Goal: Task Accomplishment & Management: Complete application form

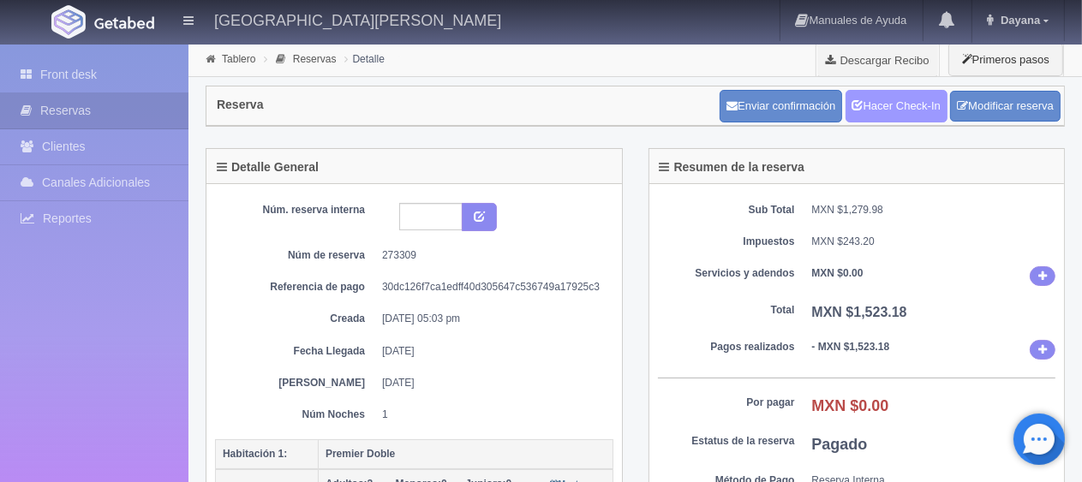
click at [894, 105] on link "Hacer Check-In" at bounding box center [897, 106] width 102 height 33
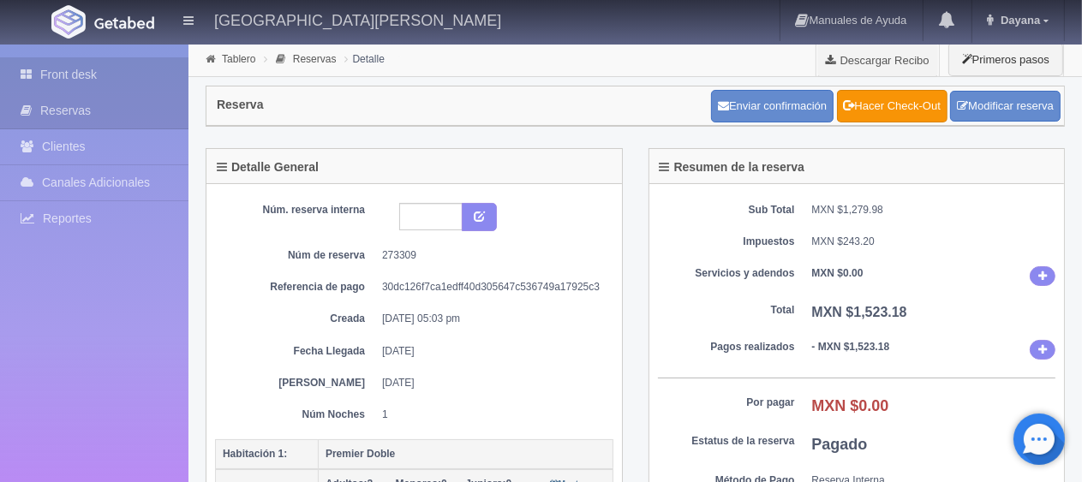
click at [103, 76] on link "Front desk" at bounding box center [94, 74] width 189 height 35
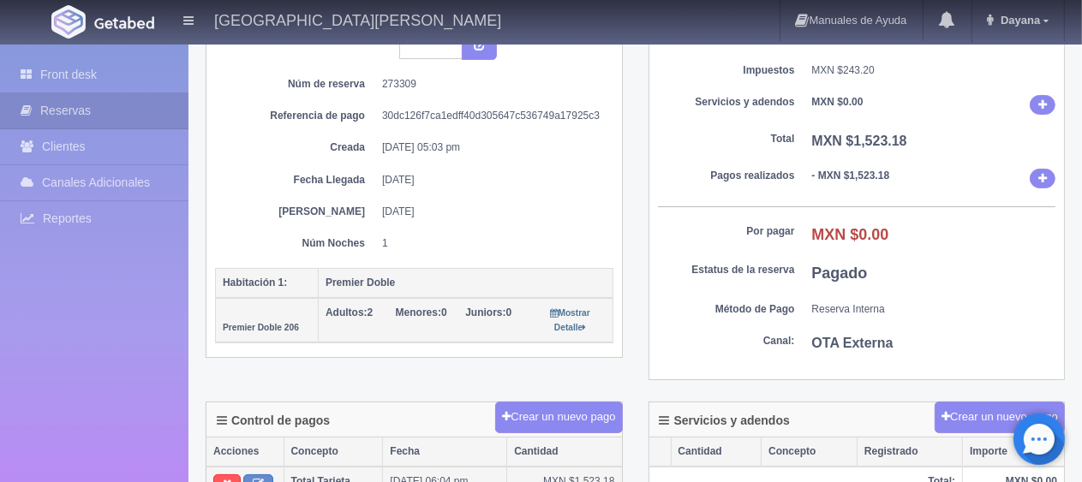
scroll to position [428, 0]
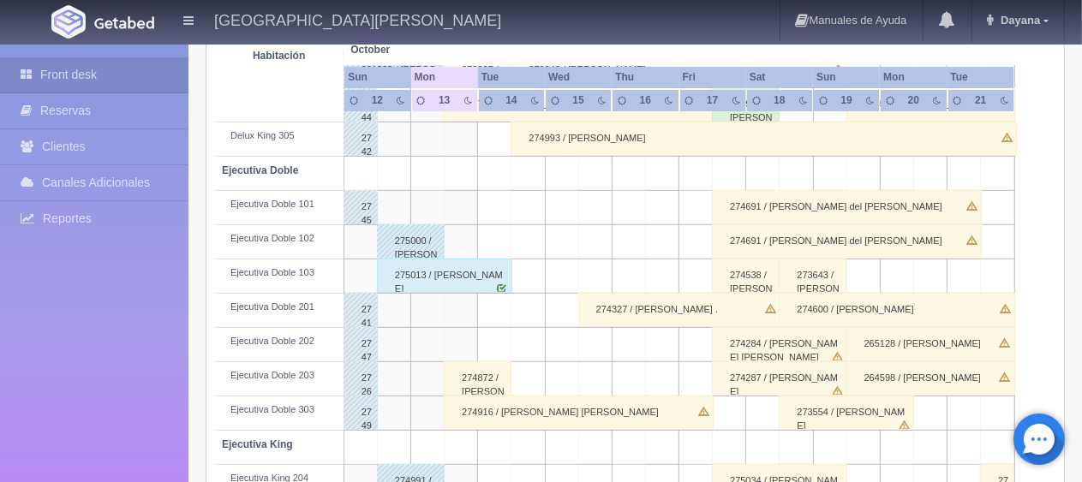
scroll to position [428, 0]
click at [295, 379] on div "Ejecutiva Doble 203" at bounding box center [279, 376] width 115 height 14
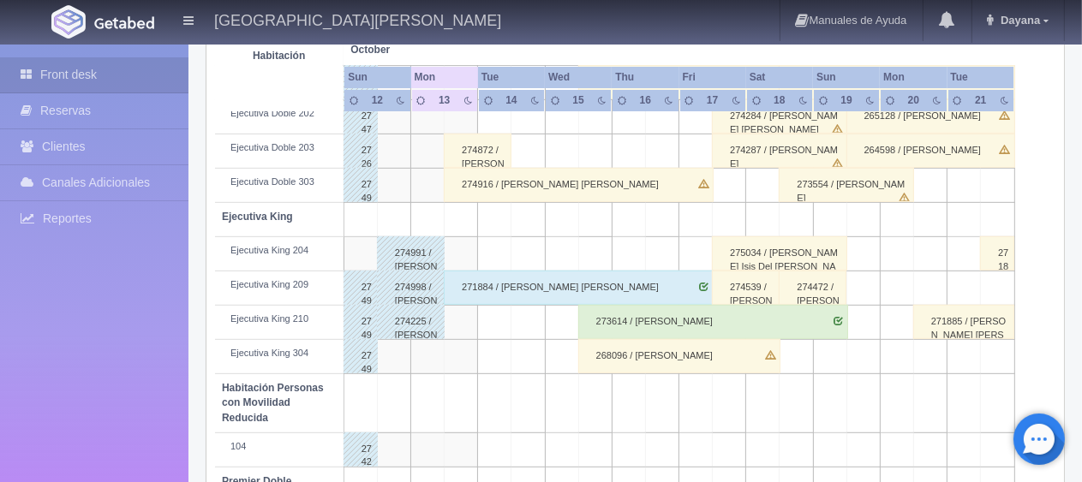
scroll to position [314, 0]
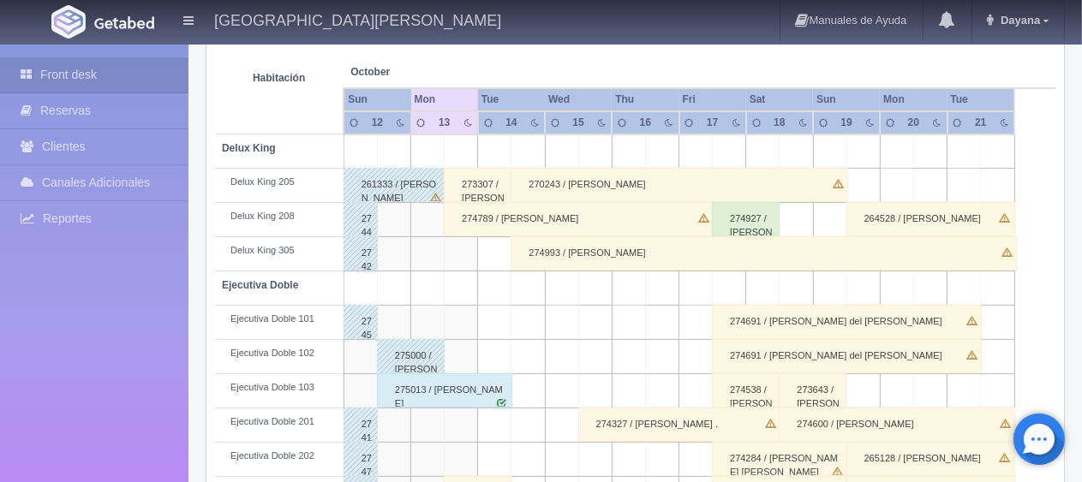
click at [473, 177] on div "273307 / [PERSON_NAME]" at bounding box center [478, 185] width 68 height 34
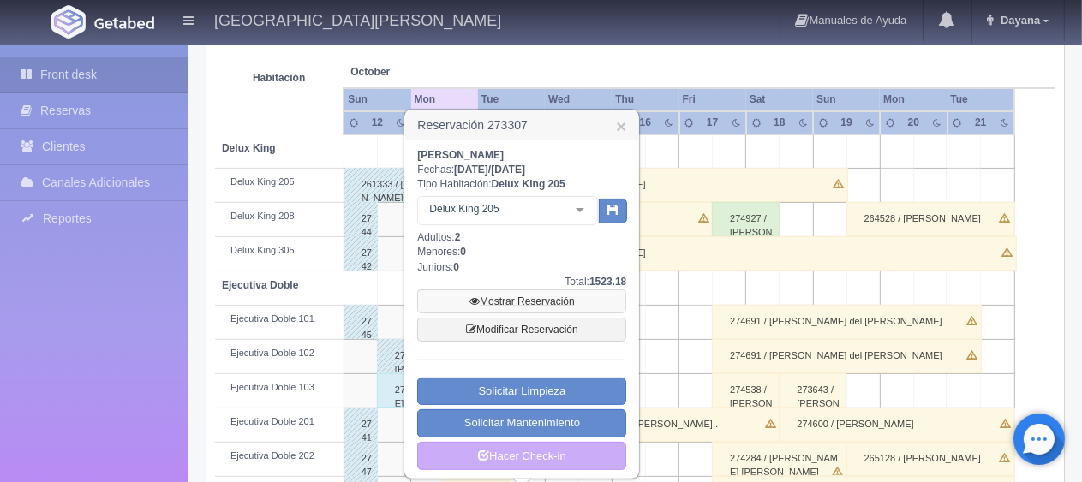
click at [542, 303] on link "Mostrar Reservación" at bounding box center [521, 302] width 209 height 24
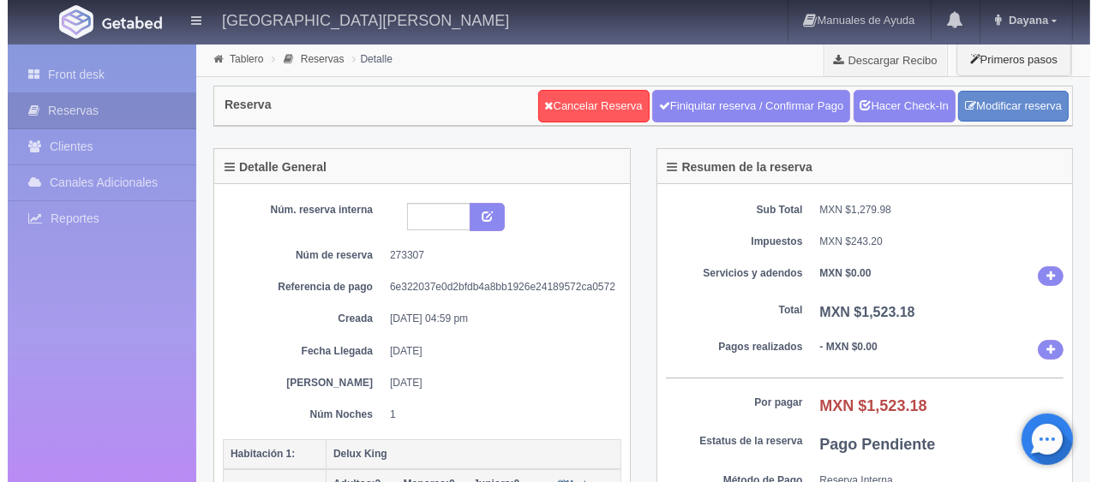
scroll to position [257, 0]
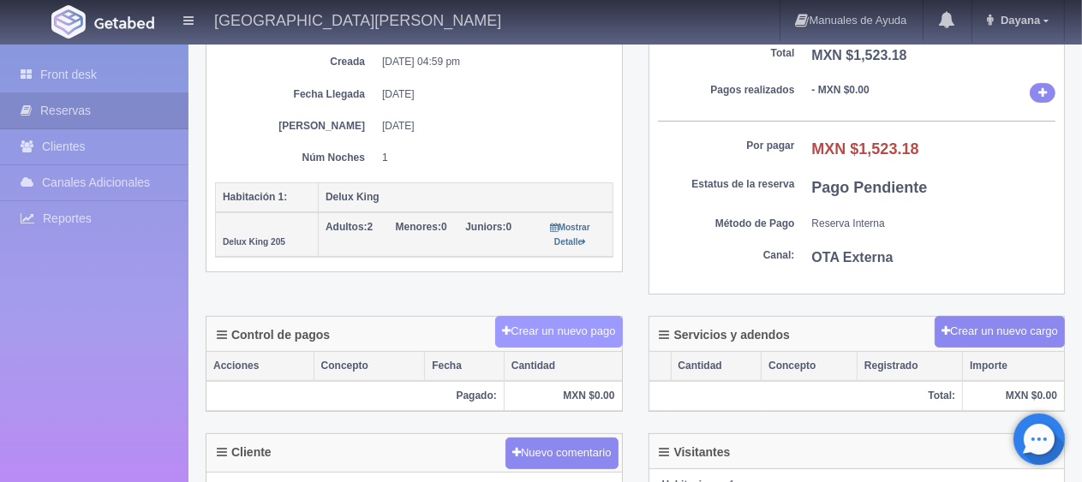
click at [579, 329] on button "Crear un nuevo pago" at bounding box center [558, 332] width 127 height 32
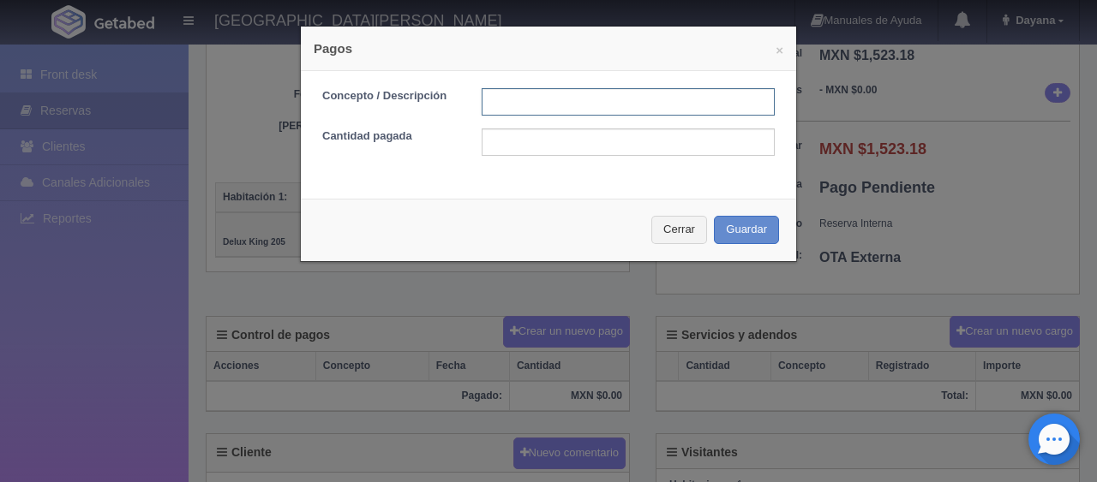
click at [550, 96] on input "text" at bounding box center [628, 101] width 293 height 27
type input "Total Tarjeta"
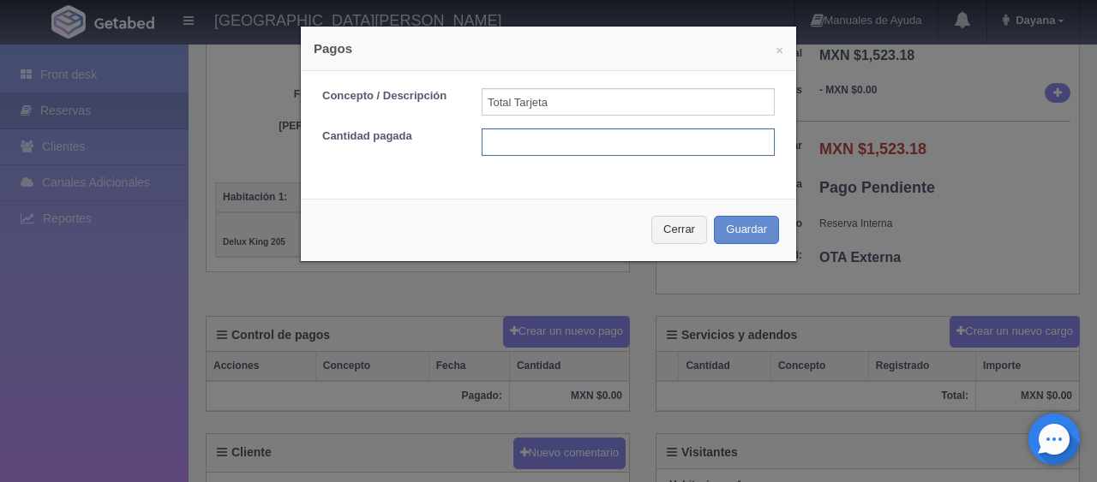
click at [626, 140] on input "text" at bounding box center [628, 142] width 293 height 27
type input "1523.18"
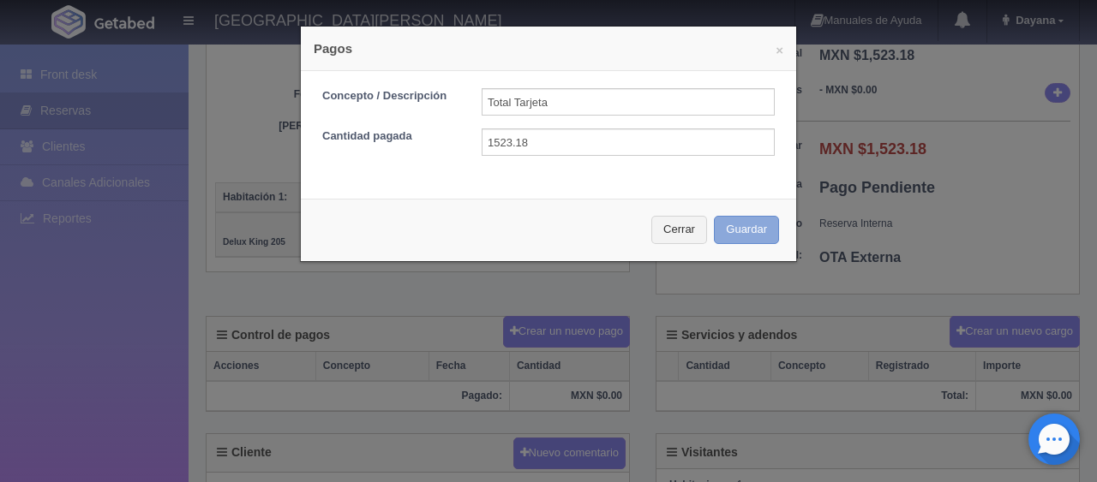
click at [737, 236] on button "Guardar" at bounding box center [746, 230] width 65 height 28
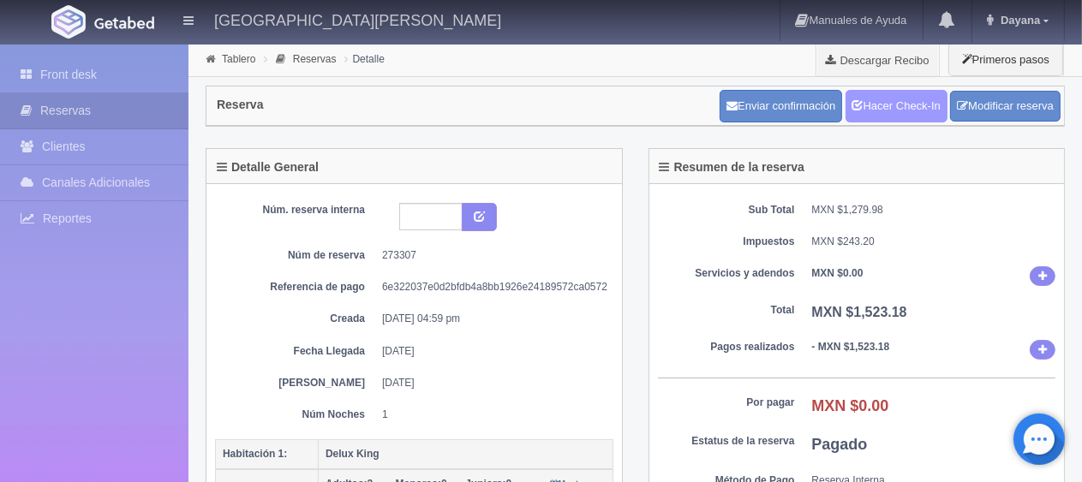
click at [933, 105] on link "Hacer Check-In" at bounding box center [897, 106] width 102 height 33
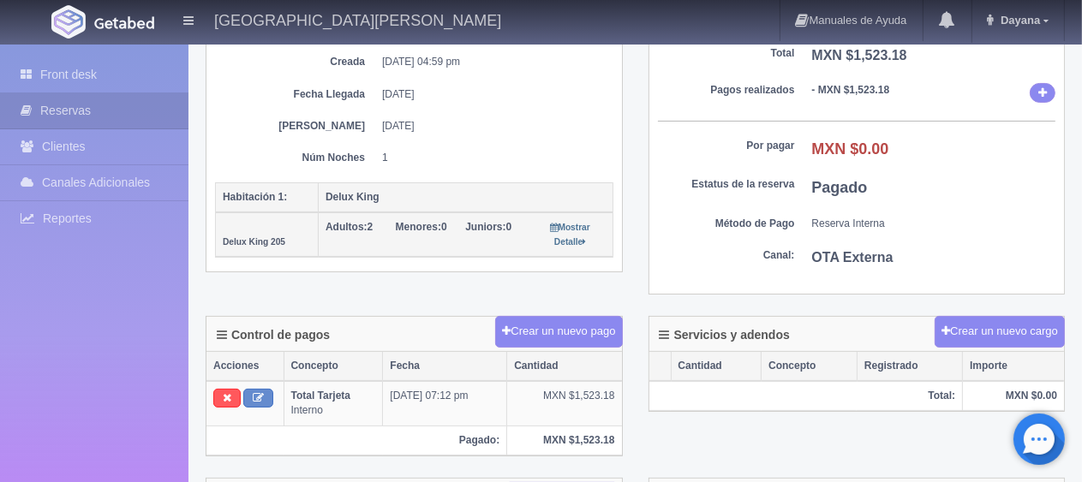
scroll to position [514, 0]
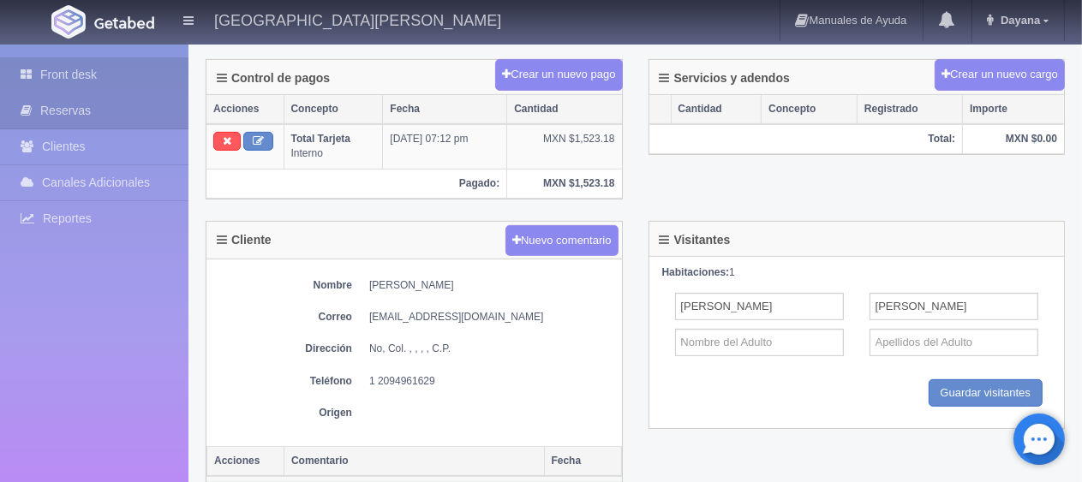
click at [136, 66] on link "Front desk" at bounding box center [94, 74] width 189 height 35
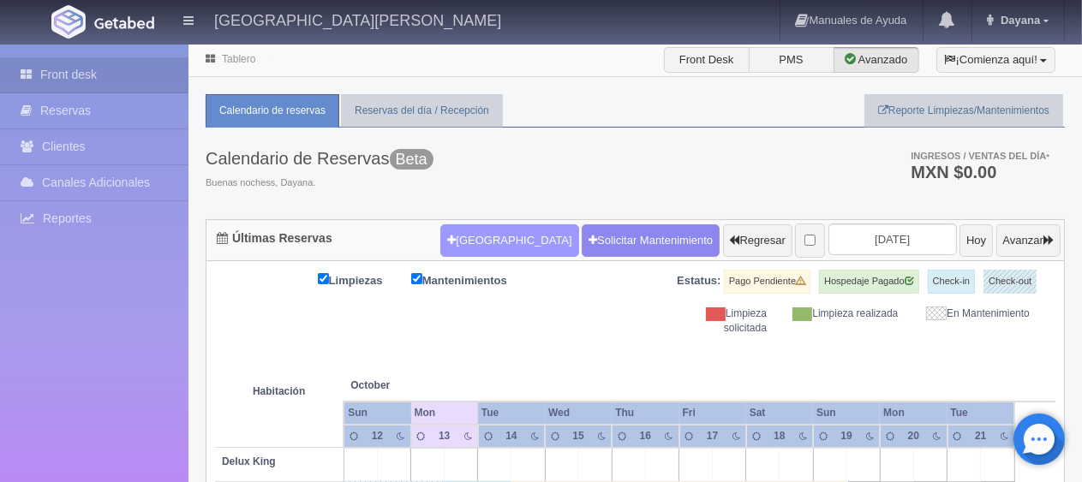
click at [494, 239] on button "[GEOGRAPHIC_DATA]" at bounding box center [509, 241] width 138 height 33
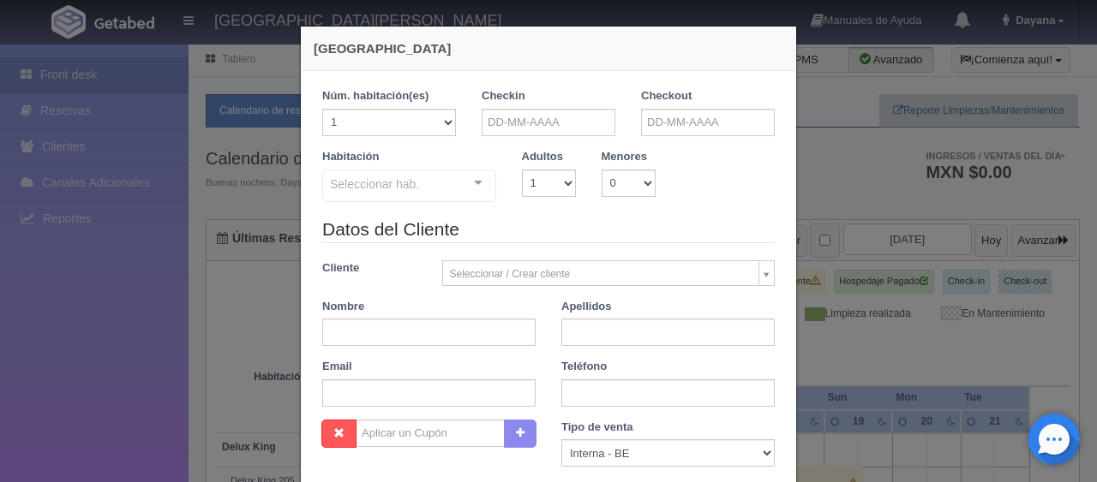
checkbox input "false"
click at [442, 335] on input "text" at bounding box center [428, 332] width 213 height 27
paste input "Jared Peña"
type input "Jared"
paste input "Peña"
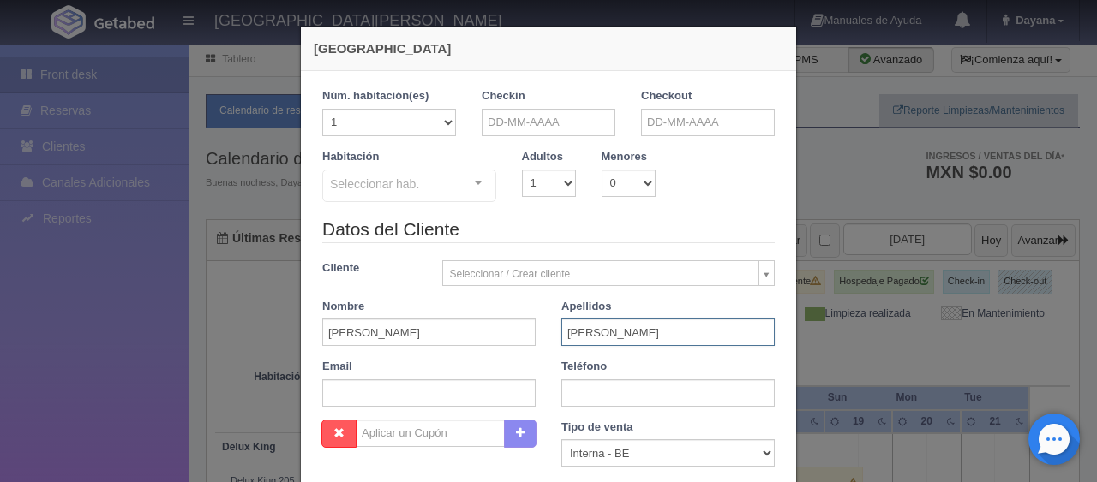
type input "Peña"
drag, startPoint x: 404, startPoint y: 392, endPoint x: 403, endPoint y: 378, distance: 13.8
click at [404, 392] on input "text" at bounding box center [428, 393] width 213 height 27
paste input "n45njjuy6y@m.expediapartnercentral.com"
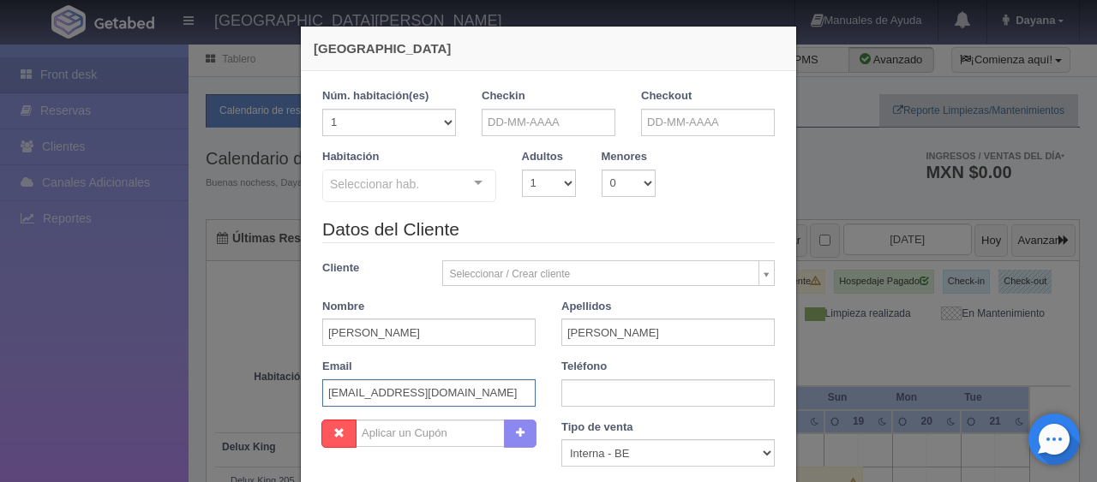
type input "n45njjuy6y@m.expediapartnercentral.com"
click at [580, 392] on input "text" at bounding box center [667, 393] width 213 height 27
paste input "1 3135164465"
type input "1 3135164465"
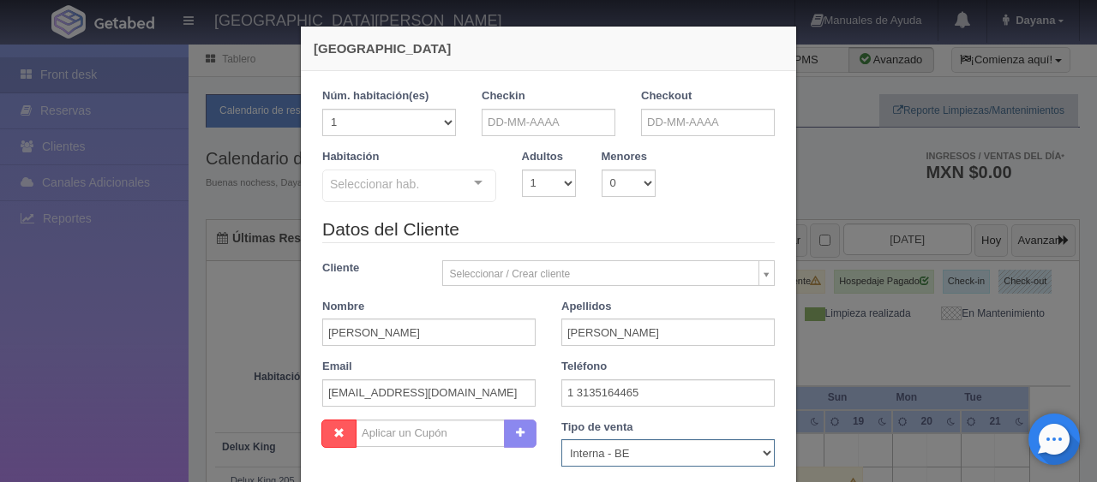
click at [589, 447] on select "Correo Electronico Interna - BE Llamada OTA Externa Otro WALK IN" at bounding box center [667, 453] width 213 height 27
select select "extota"
click at [561, 440] on select "Correo Electronico Interna - BE Llamada OTA Externa Otro WALK IN" at bounding box center [667, 453] width 213 height 27
click at [520, 125] on input "text" at bounding box center [549, 122] width 134 height 27
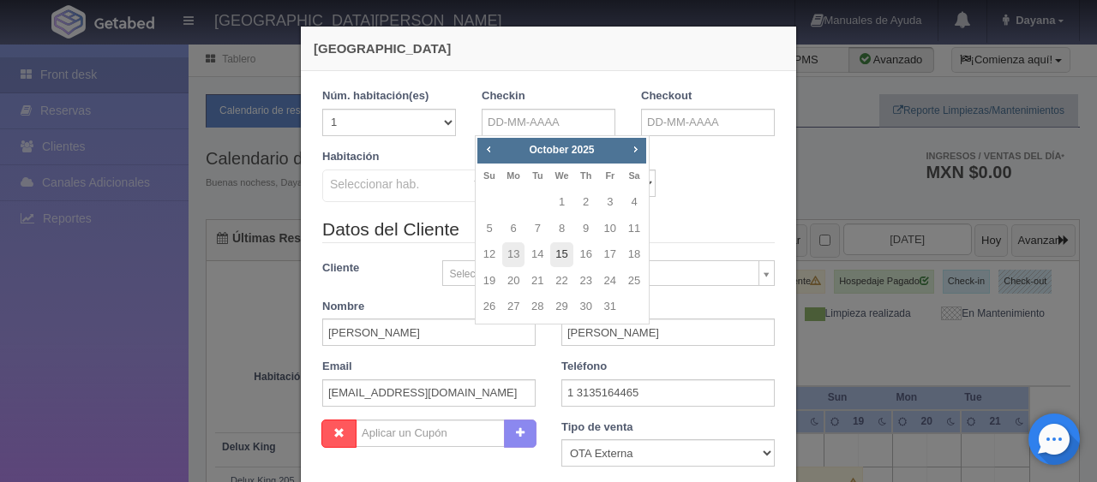
click at [566, 252] on link "15" at bounding box center [561, 255] width 22 height 25
type input "15-10-2025"
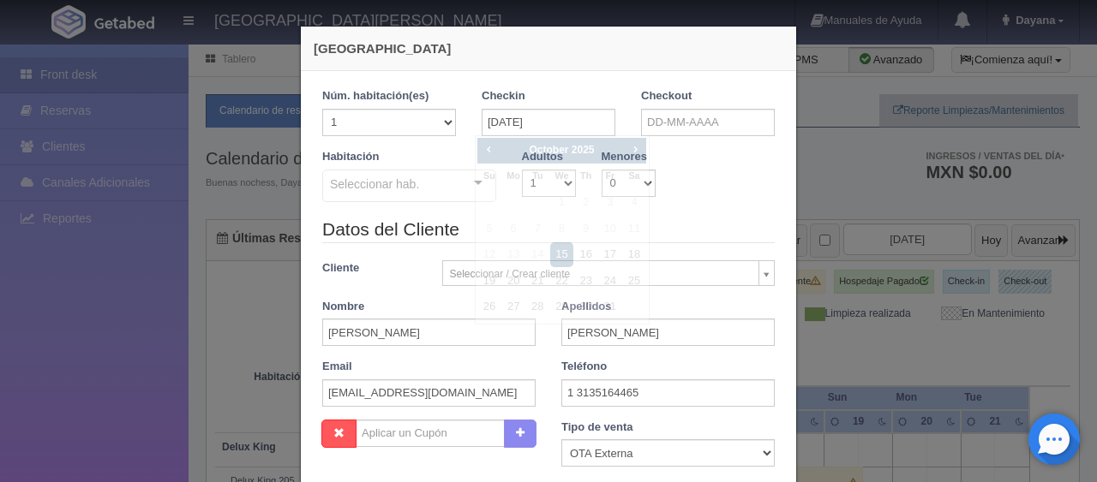
checkbox input "false"
click at [696, 135] on div "Checkout" at bounding box center [707, 118] width 159 height 61
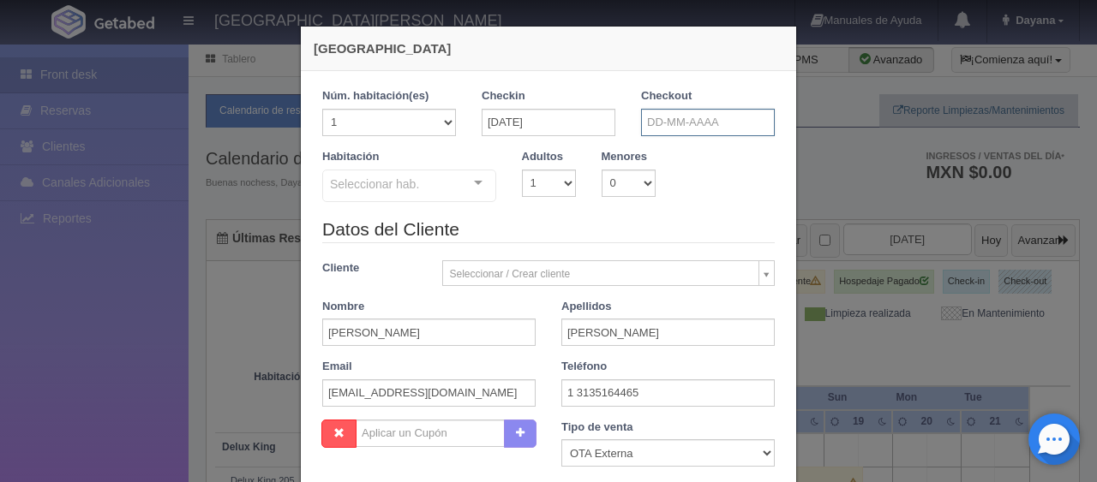
click at [715, 122] on input "text" at bounding box center [708, 122] width 134 height 27
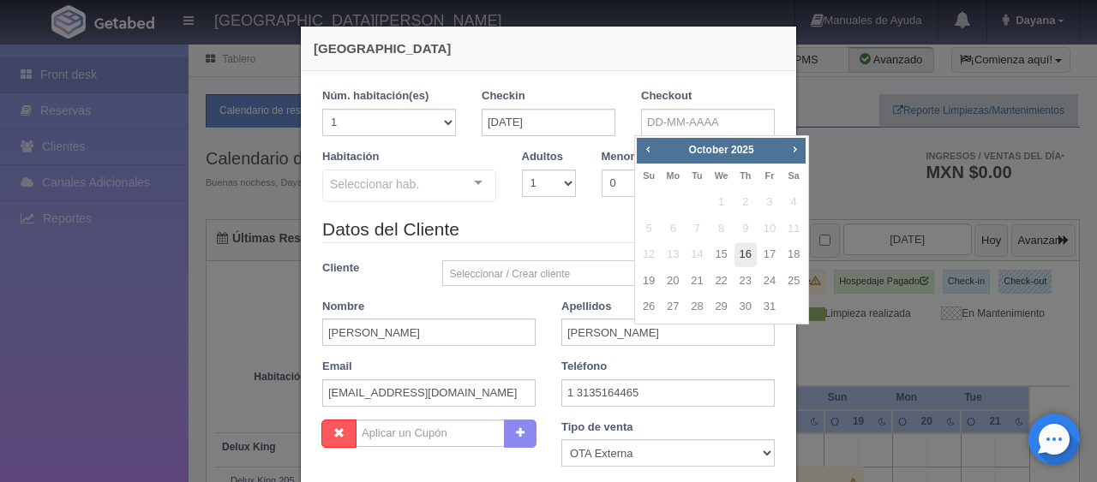
click at [744, 258] on link "16" at bounding box center [745, 255] width 22 height 25
type input "16-10-2025"
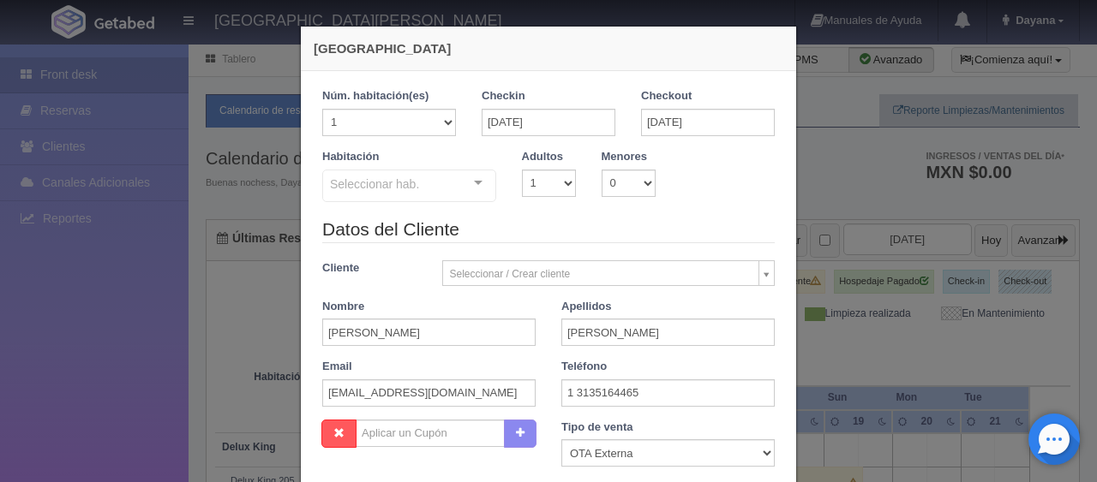
click at [548, 201] on div "Habitación Seleccionar hab. SUITE SUITE - Sin asignar SUITE 301 Habitación Pers…" at bounding box center [548, 183] width 478 height 68
checkbox input "false"
click at [422, 177] on div "Seleccionar hab." at bounding box center [409, 186] width 174 height 33
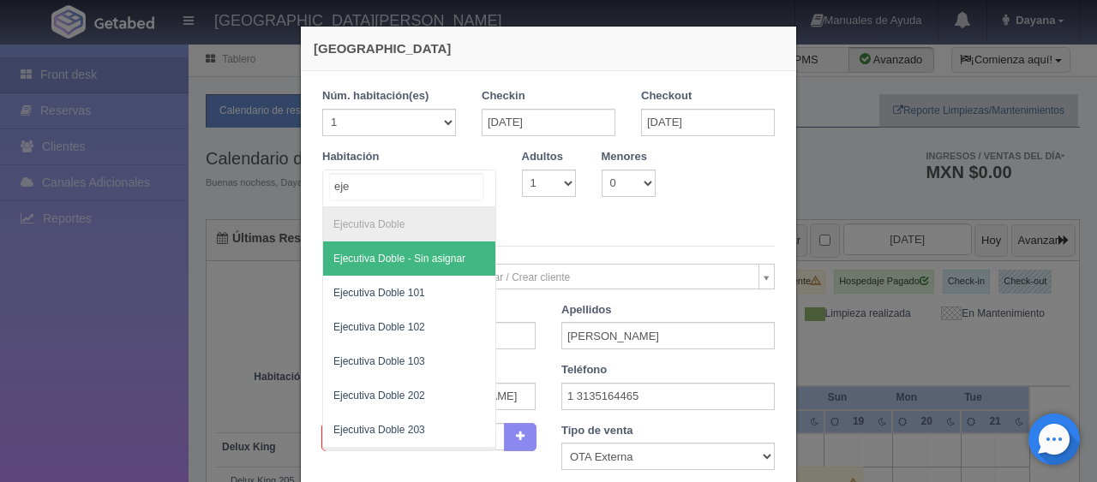
type input "ejec"
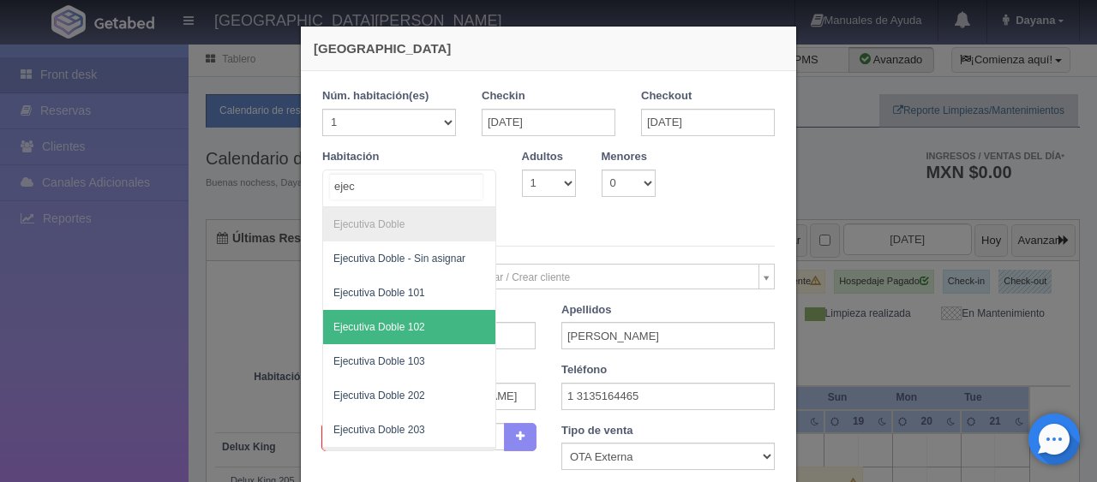
scroll to position [86, 0]
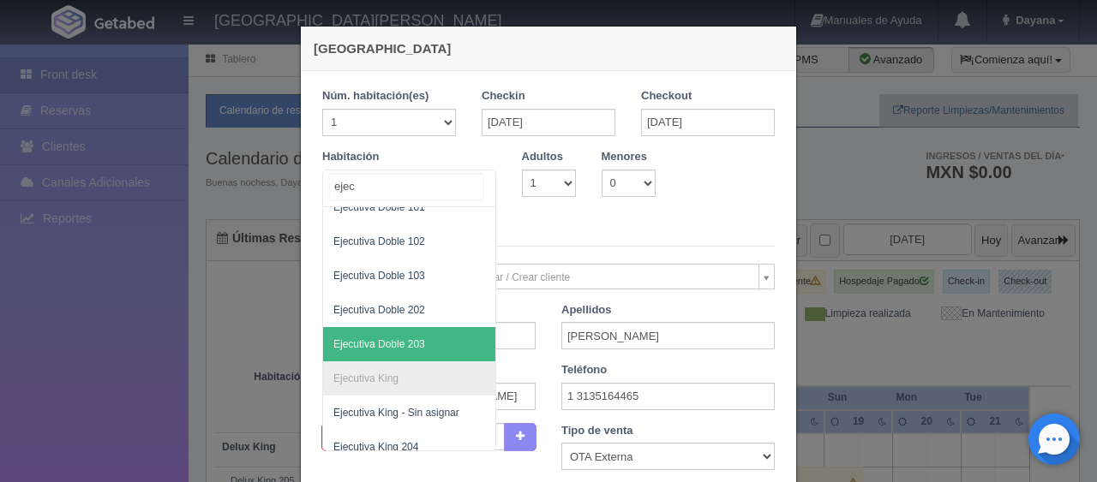
click at [422, 331] on span "Ejecutiva Doble 203" at bounding box center [409, 344] width 172 height 34
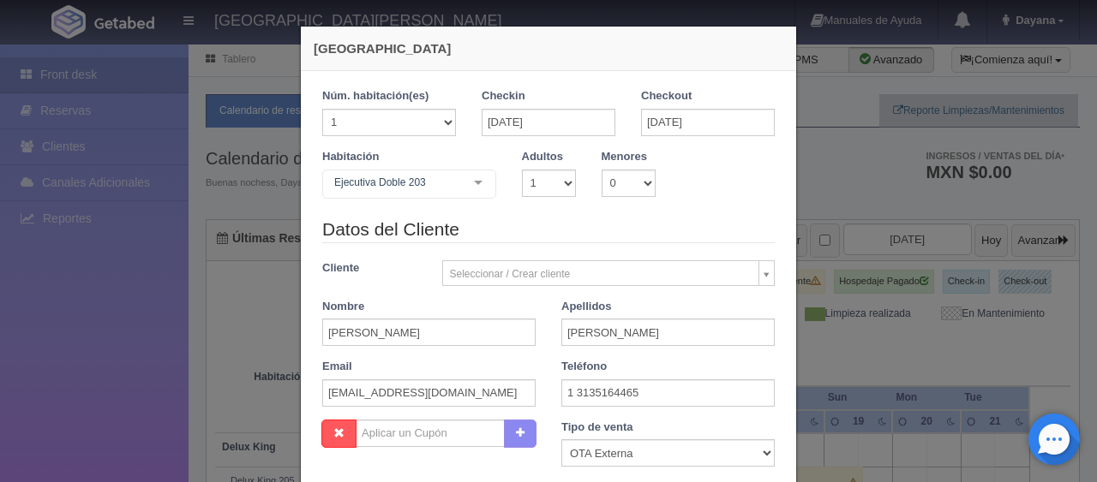
checkbox input "false"
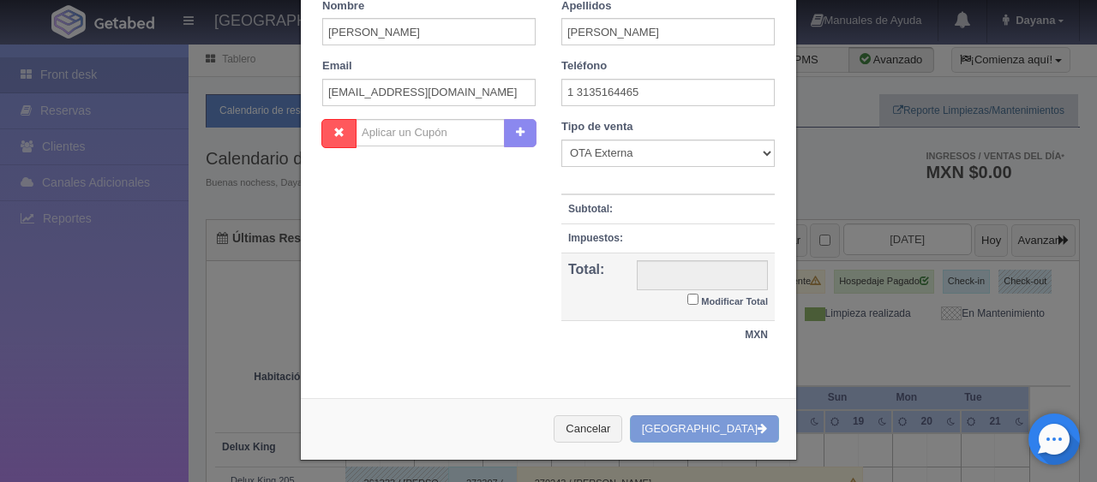
type input "1299.00"
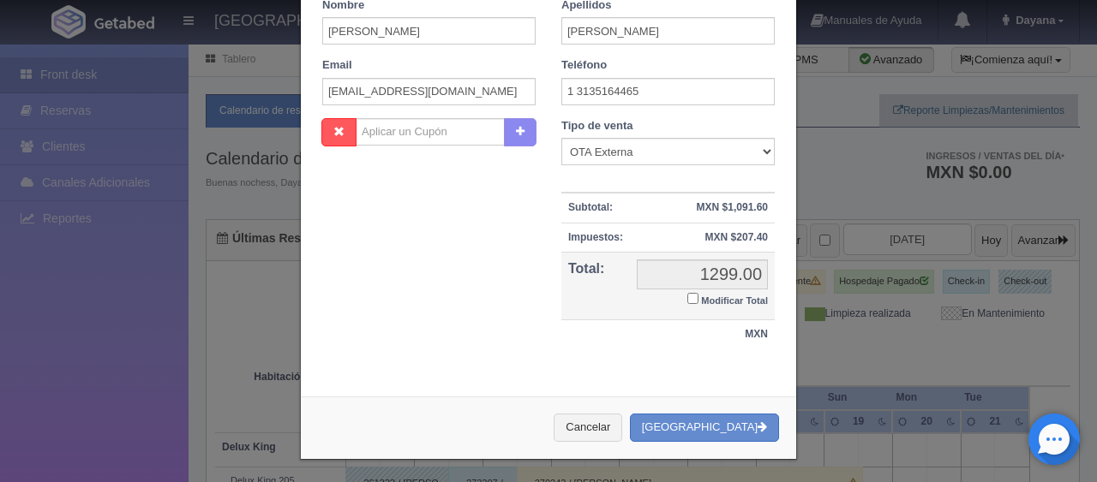
click at [716, 296] on small "Modificar Total" at bounding box center [734, 301] width 67 height 10
click at [698, 294] on input "Modificar Total" at bounding box center [692, 298] width 11 height 11
checkbox input "true"
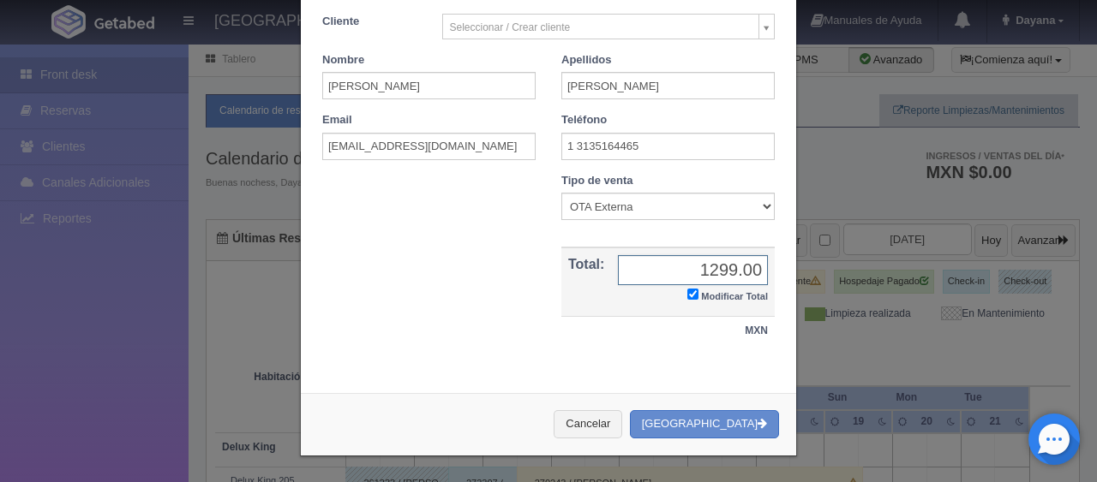
scroll to position [298, 0]
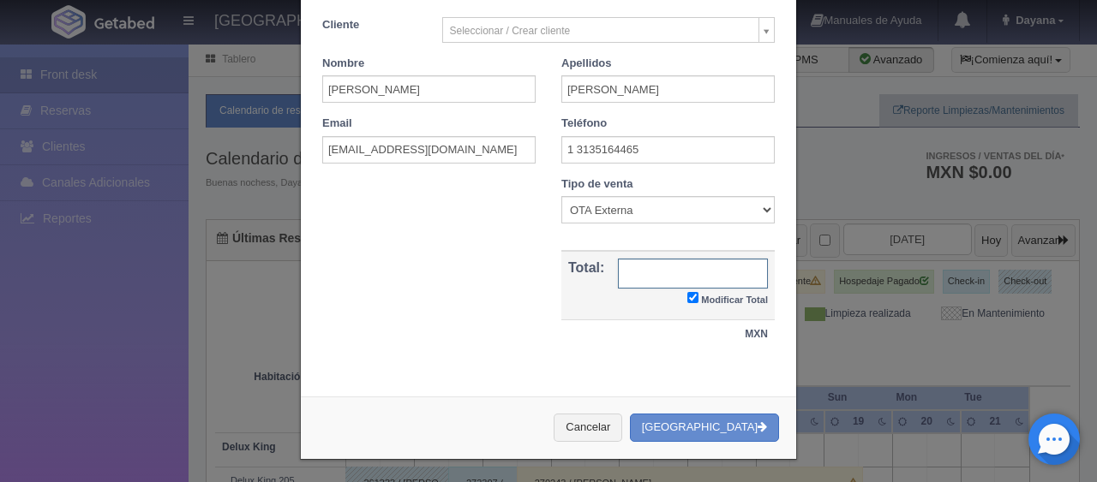
click at [661, 278] on input "text" at bounding box center [693, 274] width 150 height 30
type input "1296"
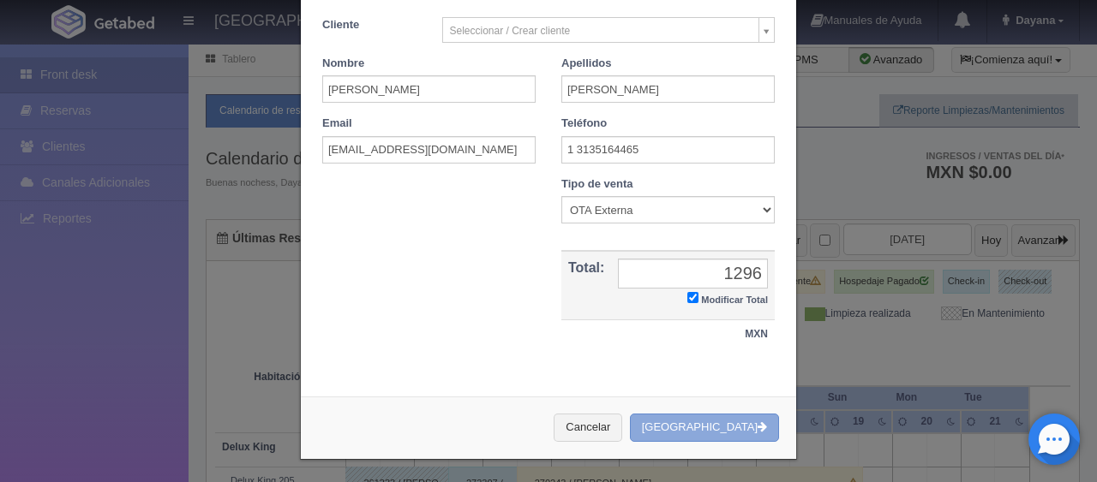
click at [684, 420] on button "[GEOGRAPHIC_DATA]" at bounding box center [704, 428] width 149 height 28
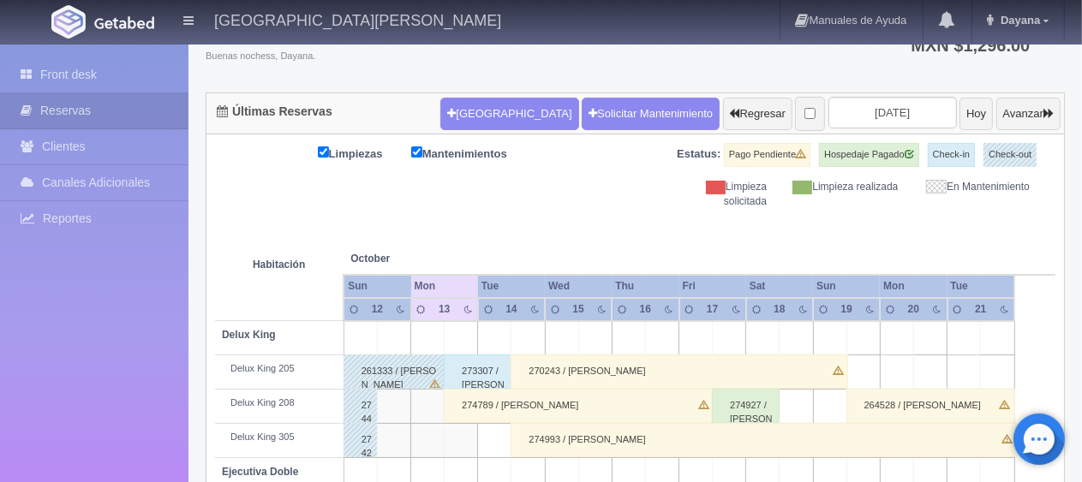
scroll to position [127, 0]
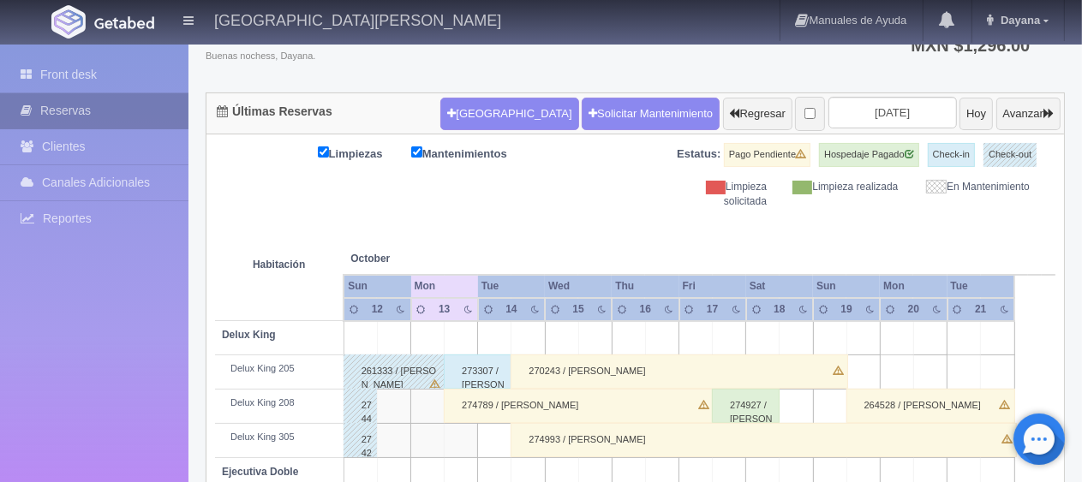
click at [154, 115] on link "Reservas" at bounding box center [94, 110] width 189 height 35
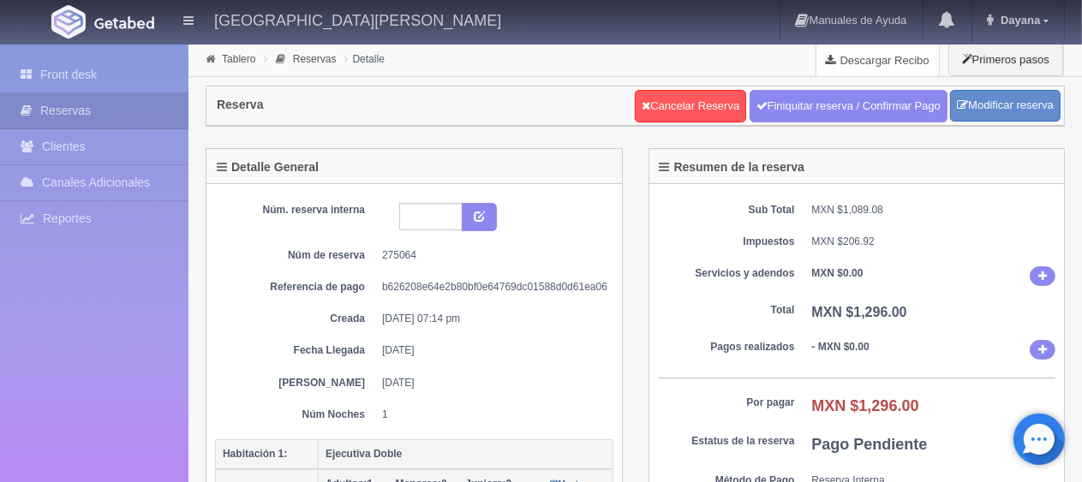
click at [888, 52] on link "Descargar Recibo" at bounding box center [878, 60] width 123 height 34
click at [890, 287] on div "Sub Total MXN $1,089.08 Impuestos MXN $206.92 Servicios y adendos MXN $0.00 Tot…" at bounding box center [858, 368] width 416 height 368
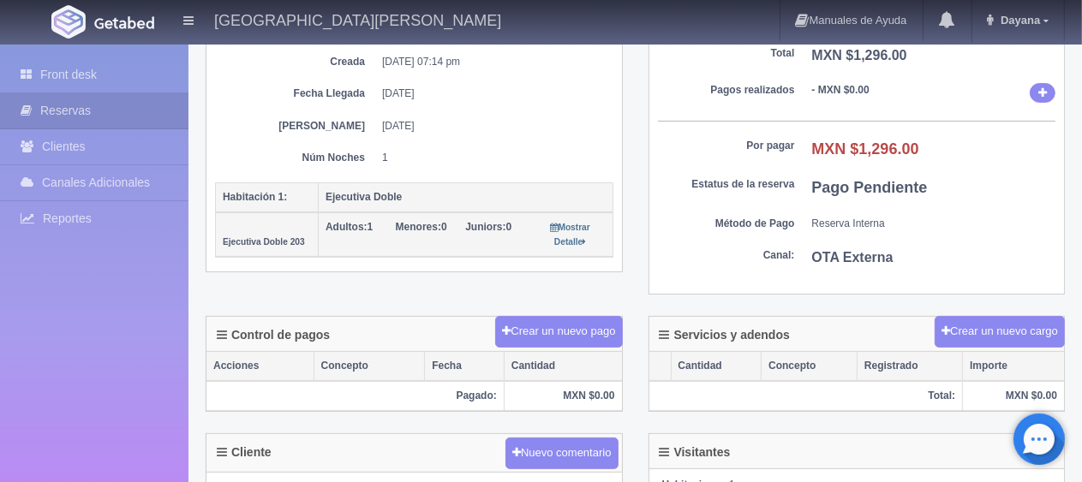
scroll to position [600, 0]
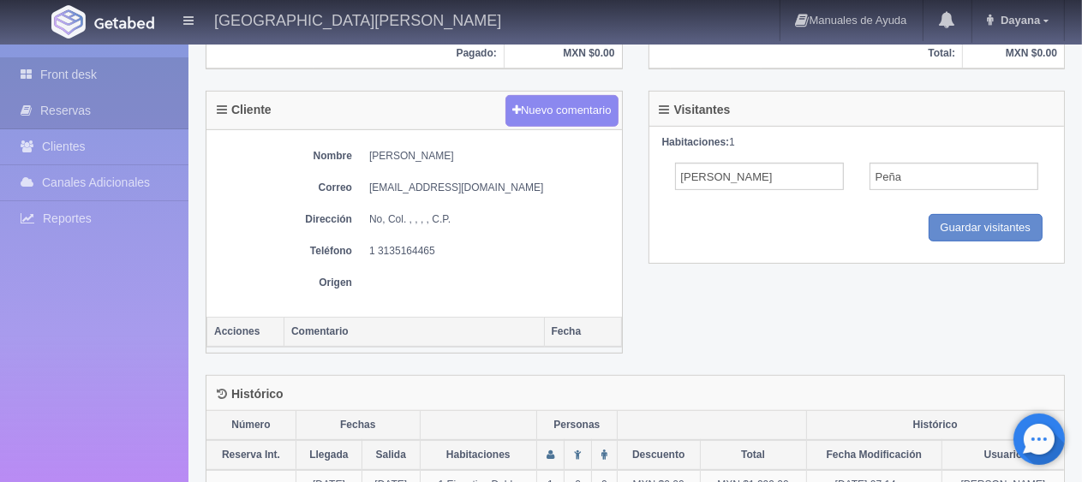
click at [105, 79] on link "Front desk" at bounding box center [94, 74] width 189 height 35
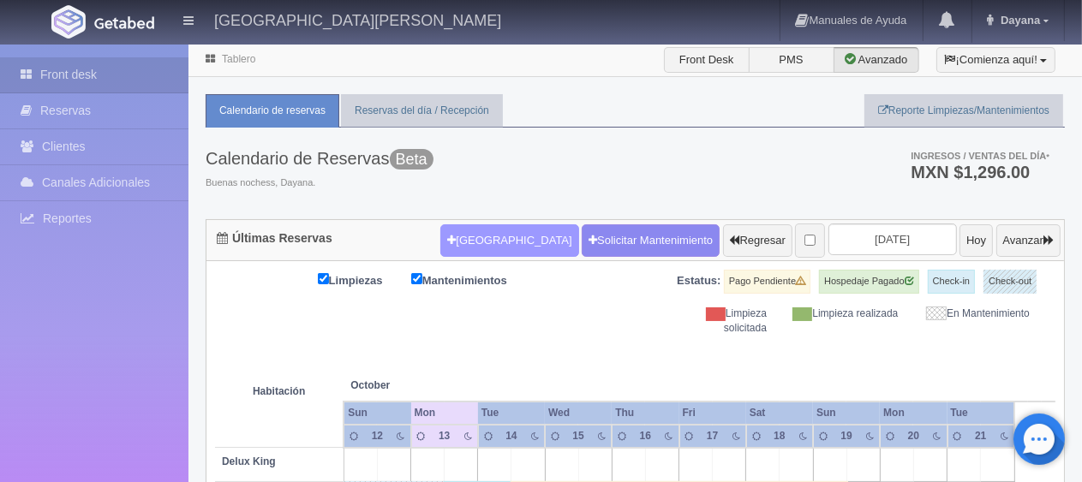
click at [476, 234] on button "[GEOGRAPHIC_DATA]" at bounding box center [509, 241] width 138 height 33
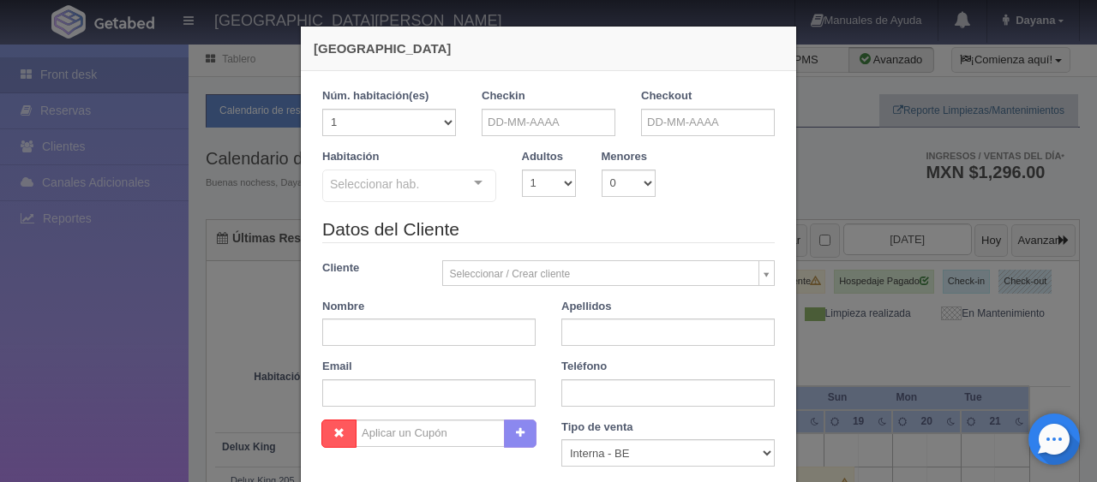
checkbox input "false"
click at [572, 134] on input "text" at bounding box center [549, 122] width 134 height 27
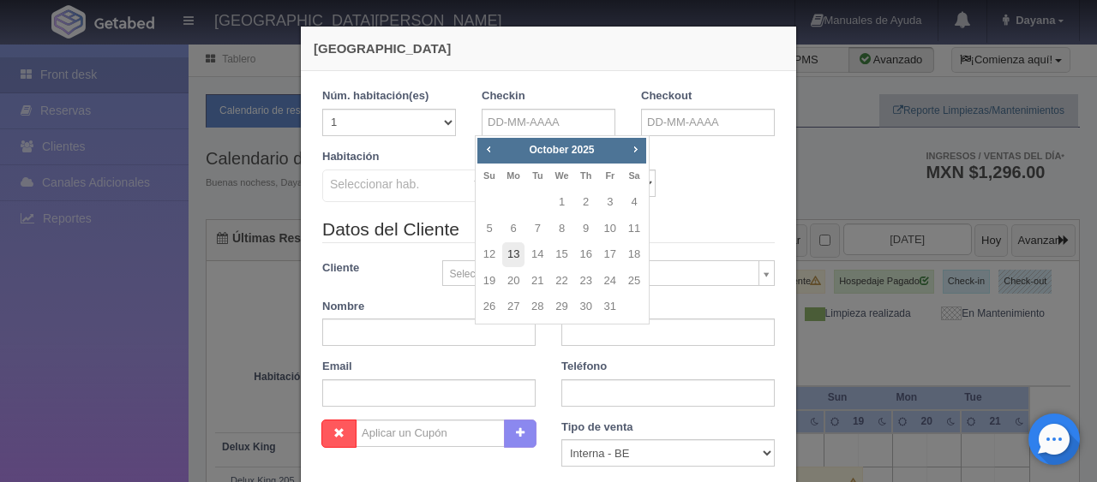
click at [506, 261] on link "13" at bounding box center [513, 255] width 22 height 25
type input "[DATE]"
checkbox input "false"
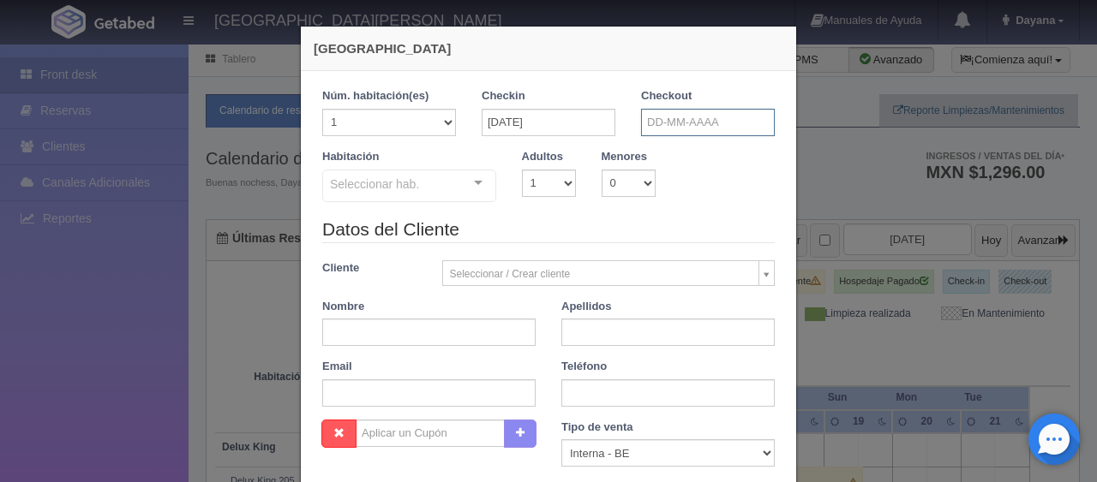
click at [696, 129] on input "text" at bounding box center [708, 122] width 134 height 27
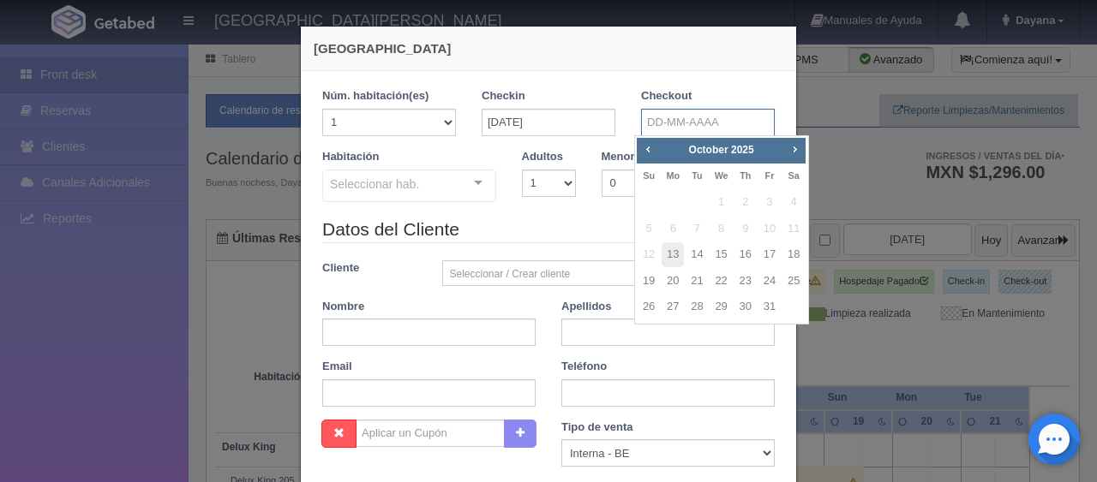
click at [710, 123] on input "text" at bounding box center [708, 122] width 134 height 27
click at [705, 95] on div "Checkout" at bounding box center [708, 112] width 134 height 48
